Goal: Navigation & Orientation: Find specific page/section

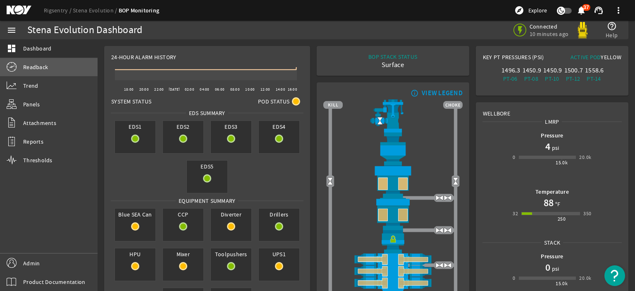
click at [48, 67] on link "Readback" at bounding box center [49, 67] width 98 height 18
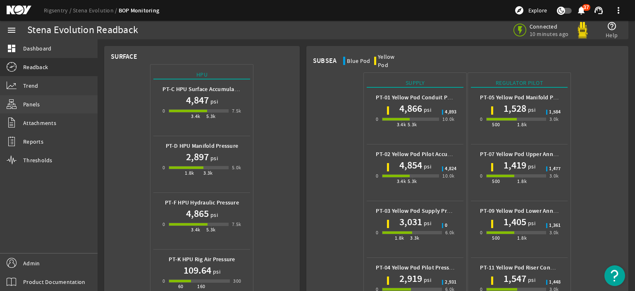
click at [48, 99] on link "Panels" at bounding box center [49, 104] width 98 height 18
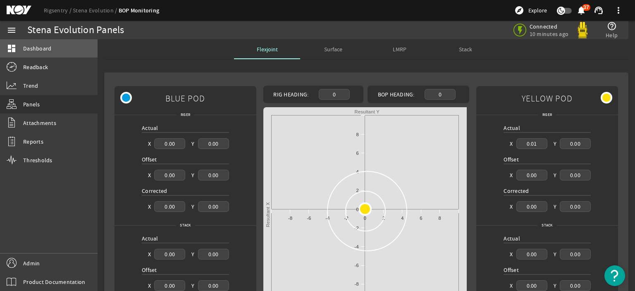
click at [38, 50] on span "Dashboard" at bounding box center [37, 48] width 28 height 8
